Goal: Task Accomplishment & Management: Use online tool/utility

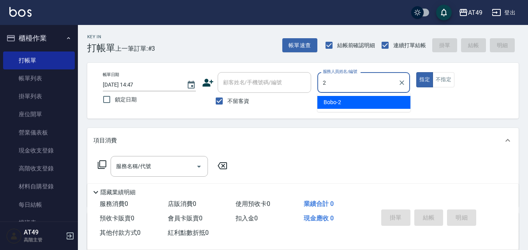
type input "Bobo-2"
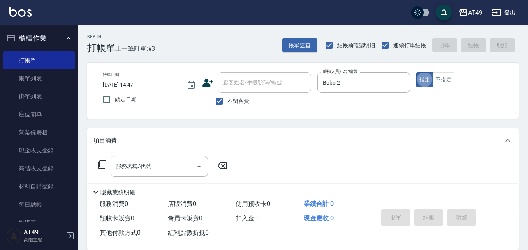
type button "true"
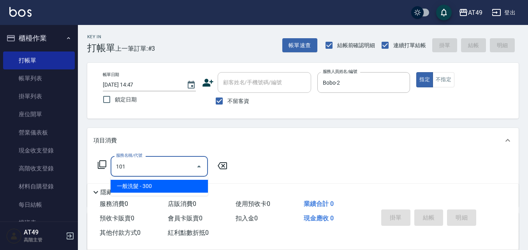
type input "一般洗髮(101)"
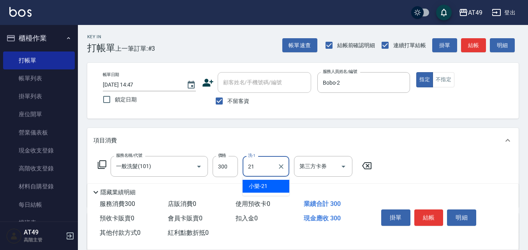
type input "小樂-21"
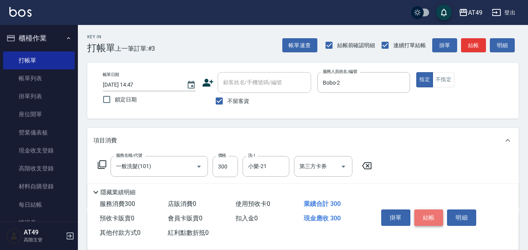
click at [427, 217] on button "結帳" at bounding box center [428, 217] width 29 height 16
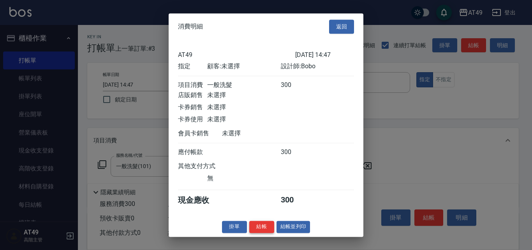
click at [266, 230] on button "結帳" at bounding box center [261, 226] width 25 height 12
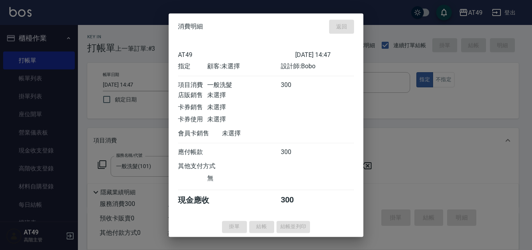
type input "[DATE] 15:54"
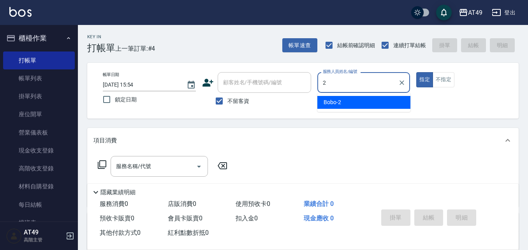
type input "Bobo-2"
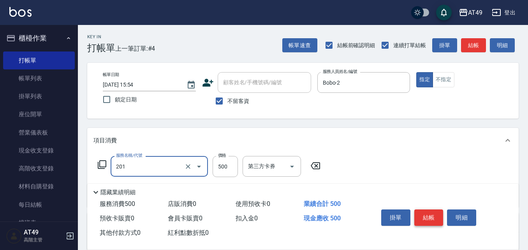
type input "精緻剪髮(201)"
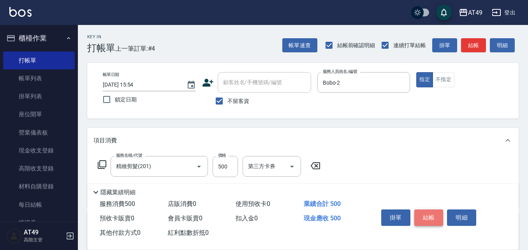
click at [431, 209] on button "結帳" at bounding box center [428, 217] width 29 height 16
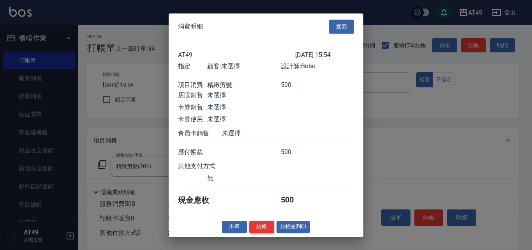
click at [261, 231] on button "結帳" at bounding box center [261, 226] width 25 height 12
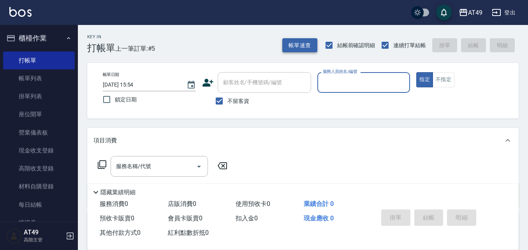
click at [300, 44] on button "帳單速查" at bounding box center [299, 45] width 35 height 14
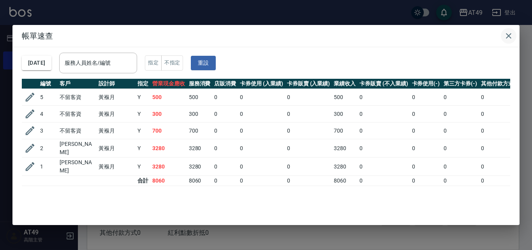
click at [508, 32] on icon "button" at bounding box center [508, 35] width 9 height 9
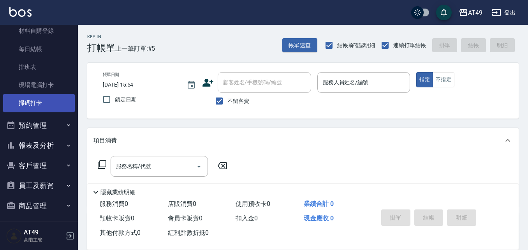
scroll to position [199, 0]
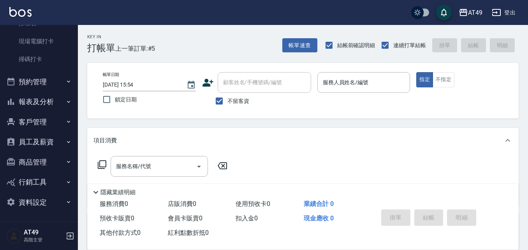
click at [42, 102] on button "報表及分析" at bounding box center [39, 101] width 72 height 20
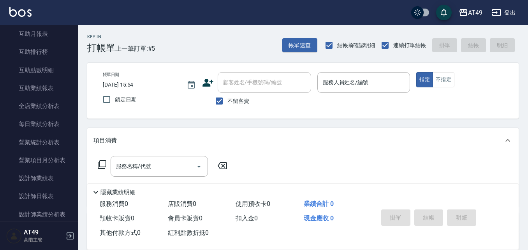
scroll to position [432, 0]
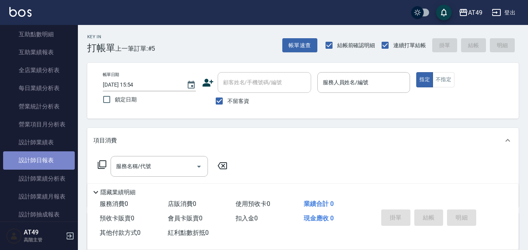
click at [43, 162] on link "設計師日報表" at bounding box center [39, 160] width 72 height 18
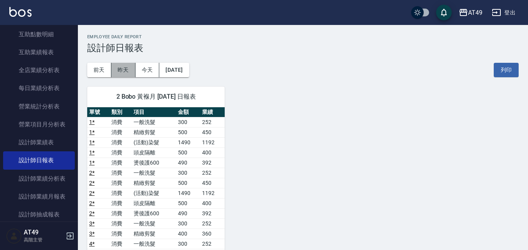
click at [128, 69] on button "昨天" at bounding box center [123, 70] width 24 height 14
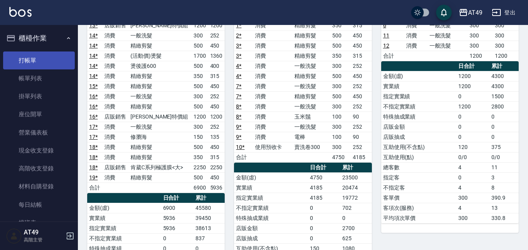
scroll to position [36, 0]
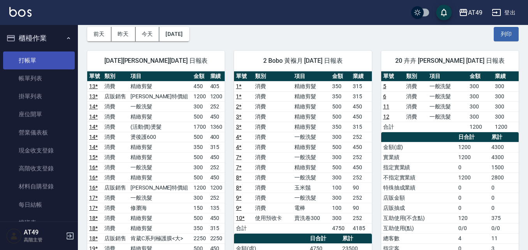
click at [35, 63] on link "打帳單" at bounding box center [39, 60] width 72 height 18
